Goal: Task Accomplishment & Management: Manage account settings

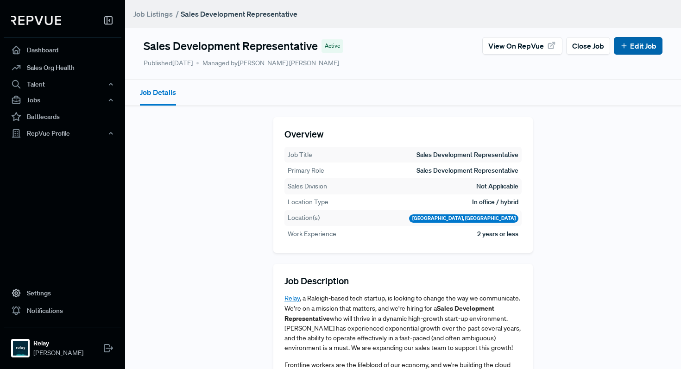
click at [634, 45] on link "Edit Job" at bounding box center [638, 45] width 37 height 11
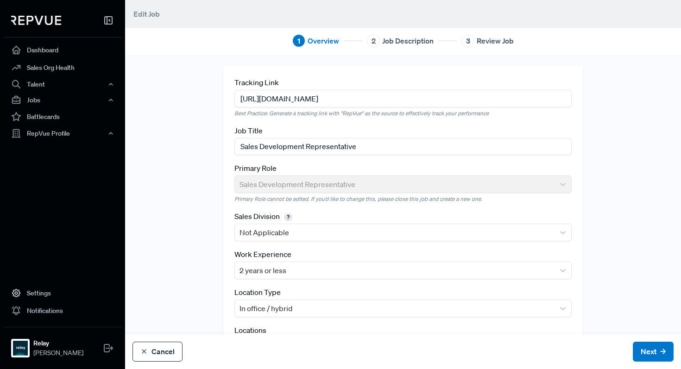
click at [154, 346] on button "Cancel" at bounding box center [157, 352] width 50 height 20
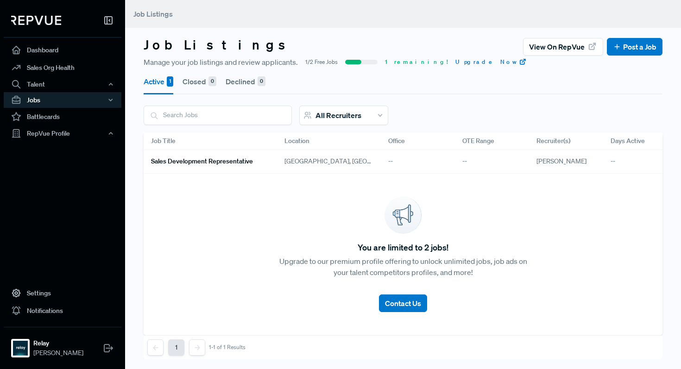
click at [214, 164] on h6 "Sales Development Representative" at bounding box center [202, 162] width 102 height 8
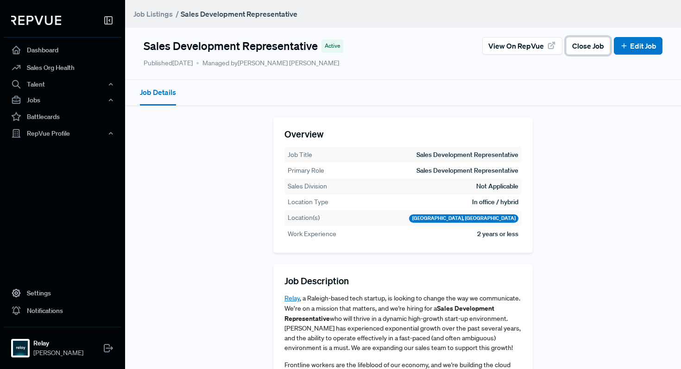
click at [585, 48] on span "Close Job" at bounding box center [588, 45] width 32 height 11
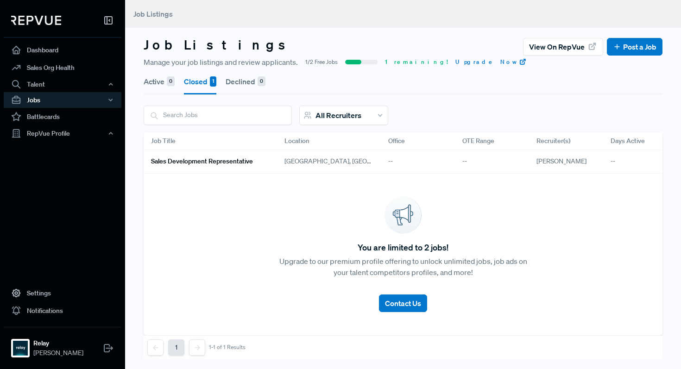
click at [164, 85] on button "Active 0" at bounding box center [159, 82] width 31 height 26
